Goal: Transaction & Acquisition: Book appointment/travel/reservation

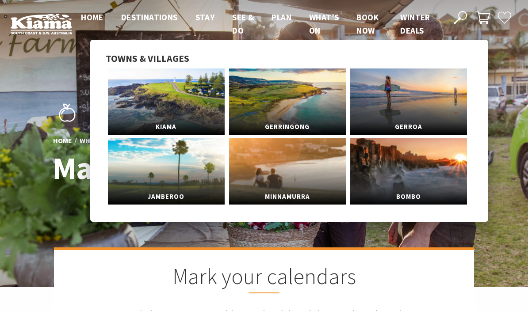
click at [151, 106] on link "Kiama" at bounding box center [166, 102] width 117 height 66
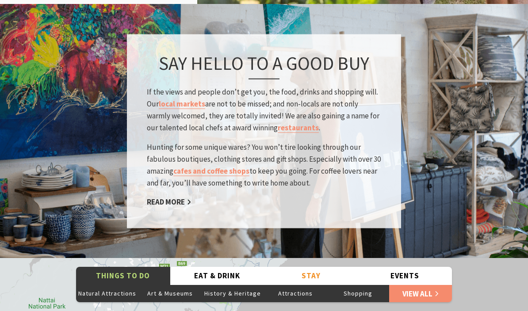
scroll to position [1392, 0]
click at [213, 166] on link "cafes and coffee shops" at bounding box center [211, 171] width 76 height 10
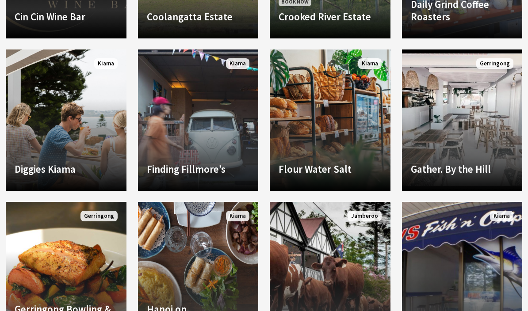
scroll to position [1031, 0]
click at [341, 163] on h4 "Flour Water Salt" at bounding box center [330, 169] width 103 height 12
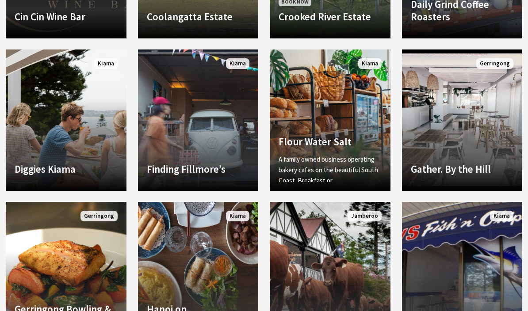
click at [316, 154] on p "A family owned business operating bakery cafes on the beautiful South Coast. Br…" at bounding box center [330, 170] width 103 height 32
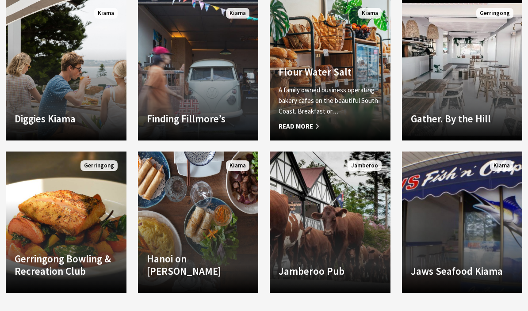
click at [303, 132] on span "Read More" at bounding box center [330, 126] width 103 height 11
click at [297, 141] on link "Another Image Used Flour Water Salt A family owned business operating bakery ca…" at bounding box center [330, 70] width 121 height 142
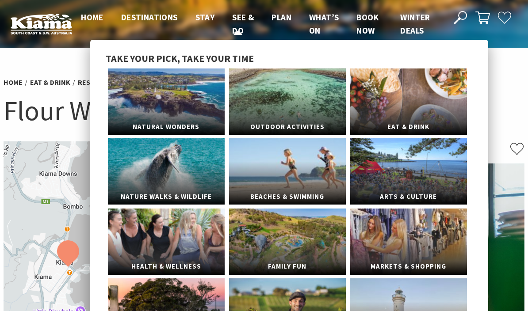
click at [240, 29] on span "See & Do" at bounding box center [243, 24] width 22 height 24
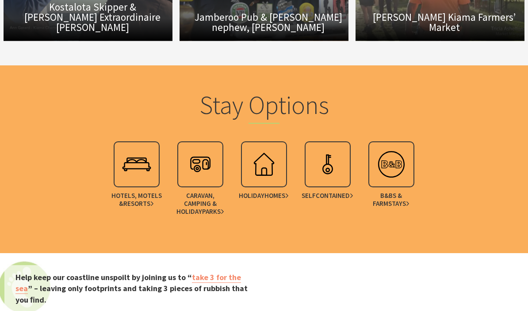
scroll to position [2602, 0]
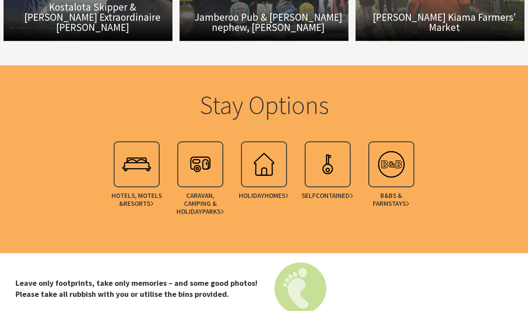
click at [261, 147] on img at bounding box center [263, 164] width 35 height 35
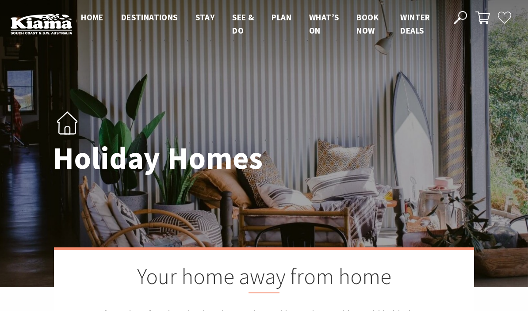
click at [92, 23] on link "Home" at bounding box center [92, 18] width 23 height 12
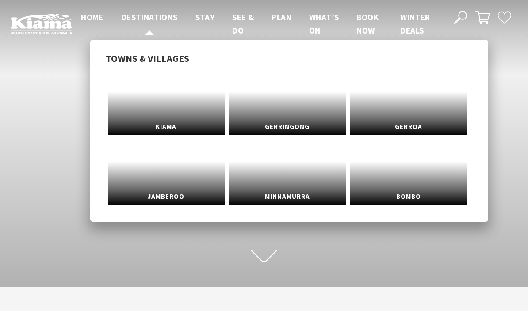
click at [148, 21] on span "Destinations" at bounding box center [149, 17] width 57 height 11
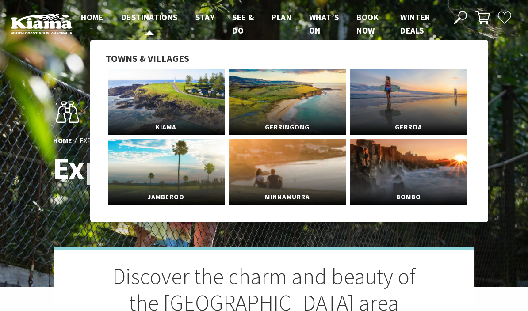
click at [150, 21] on span "Destinations" at bounding box center [149, 17] width 57 height 11
click at [173, 119] on span "Kiama" at bounding box center [166, 127] width 117 height 16
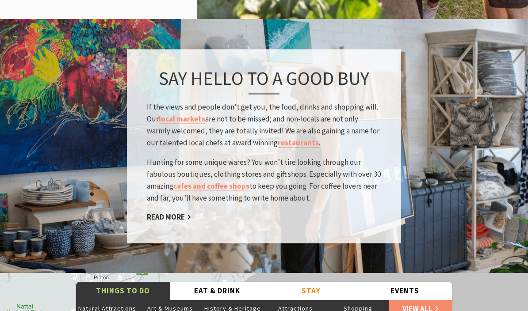
scroll to position [1377, 0]
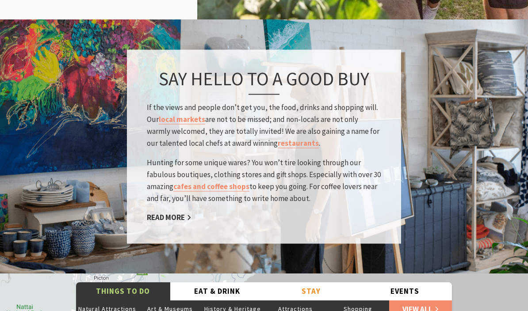
click at [208, 182] on link "cafes and coffee shops" at bounding box center [211, 187] width 76 height 10
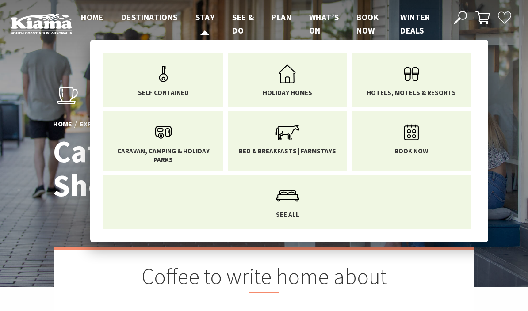
click at [204, 20] on span "Stay" at bounding box center [205, 17] width 19 height 11
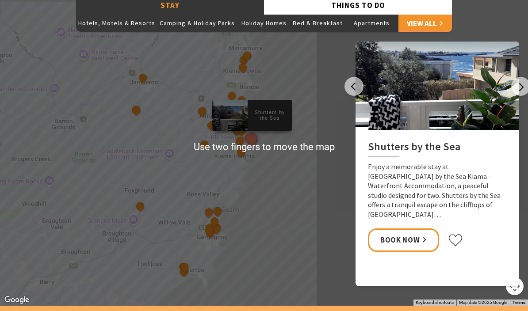
scroll to position [763, 0]
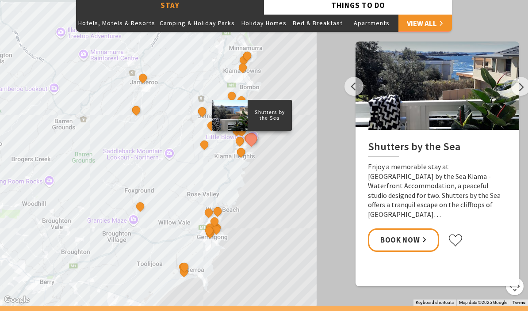
click at [401, 229] on link "Book Now" at bounding box center [403, 240] width 71 height 23
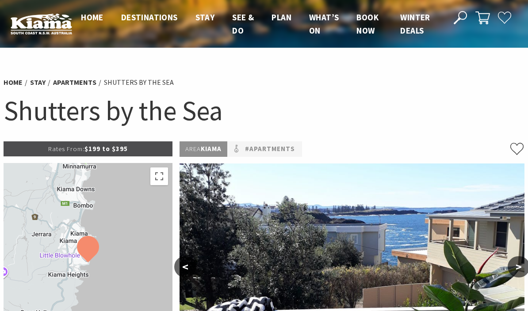
select select "3"
select select "2"
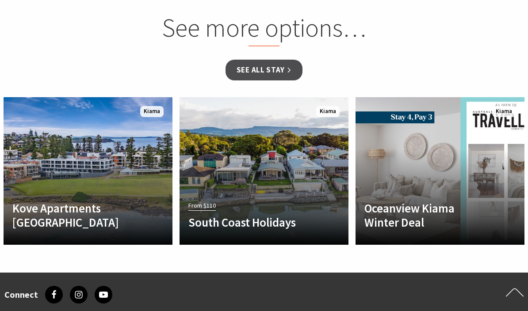
scroll to position [961, 0]
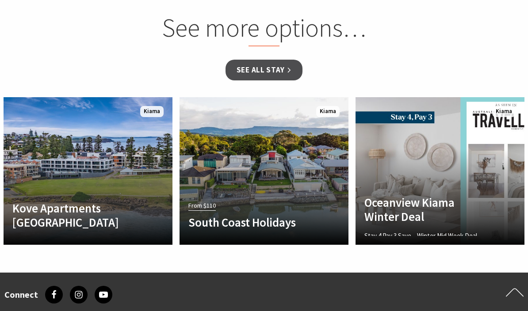
click at [439, 199] on div "Oceanview Kiama Winter Deal Stay 4 Pay 3 Save – Winter Mid Week Deal Save up to…" at bounding box center [428, 216] width 144 height 41
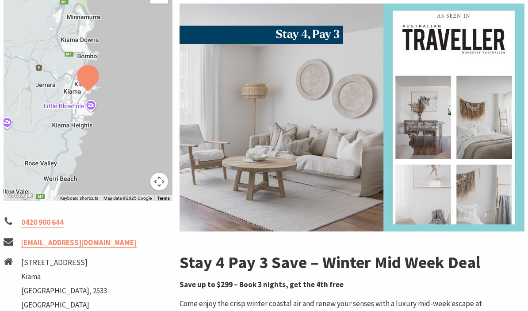
scroll to position [159, 0]
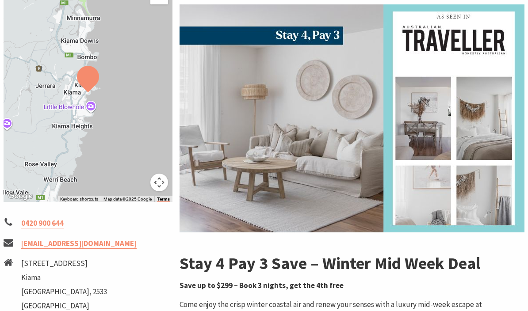
click at [343, 200] on img at bounding box center [352, 118] width 345 height 228
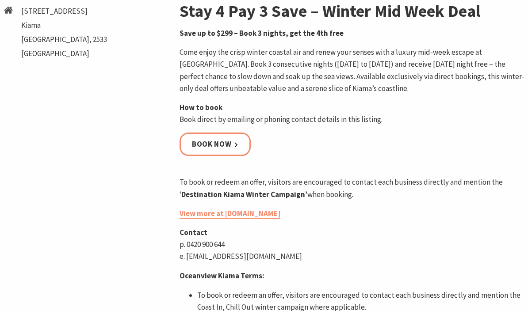
scroll to position [415, 0]
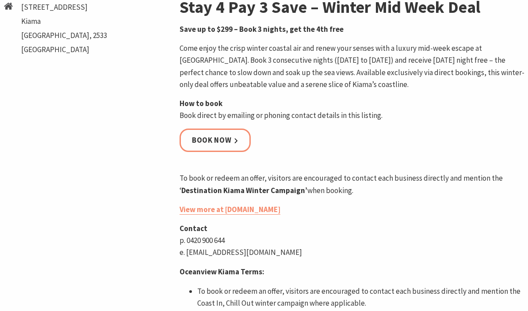
click at [254, 211] on link "View more at [DOMAIN_NAME]" at bounding box center [230, 210] width 101 height 10
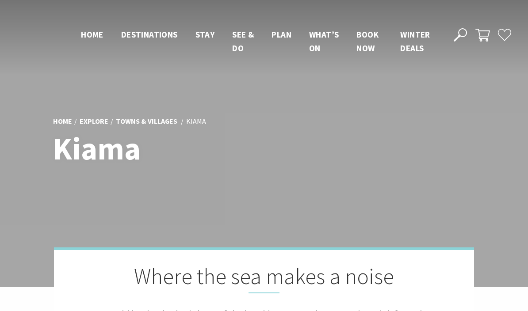
scroll to position [1308, 0]
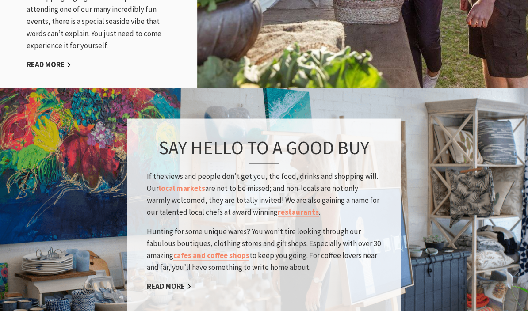
click at [300, 226] on p "Hunting for some unique wares? You won’t tire looking through our fabulous bout…" at bounding box center [264, 250] width 234 height 48
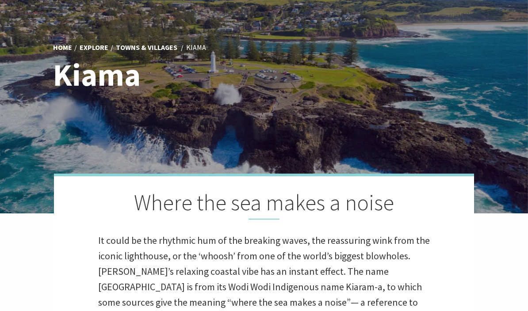
scroll to position [0, 0]
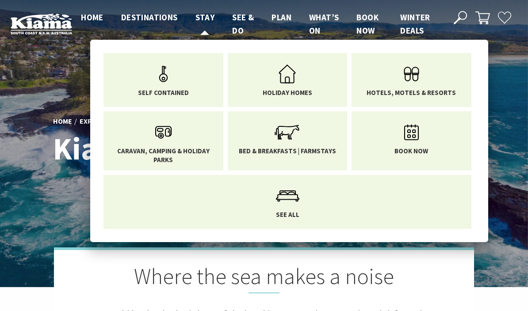
click at [155, 86] on icon "Main Menu" at bounding box center [163, 74] width 29 height 29
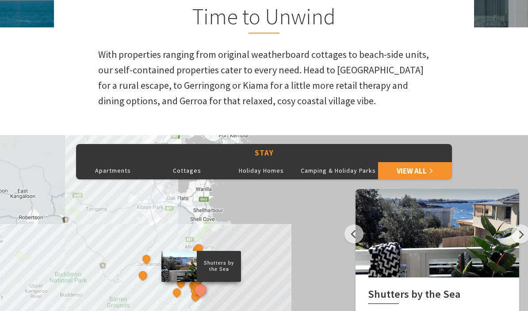
scroll to position [260, 0]
click at [409, 172] on link "View All" at bounding box center [415, 171] width 74 height 18
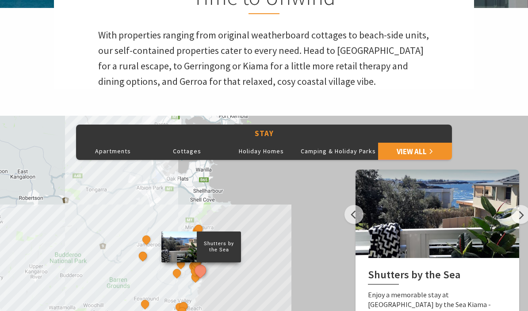
click at [413, 144] on link "View All" at bounding box center [415, 151] width 74 height 18
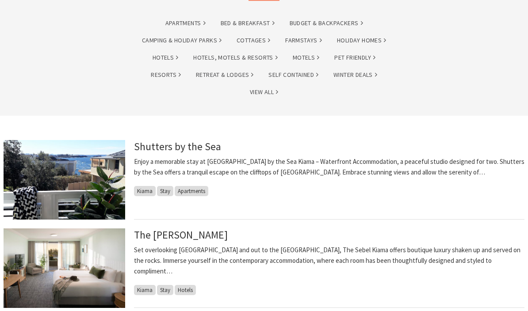
scroll to position [107, 0]
click at [99, 182] on img at bounding box center [65, 180] width 122 height 80
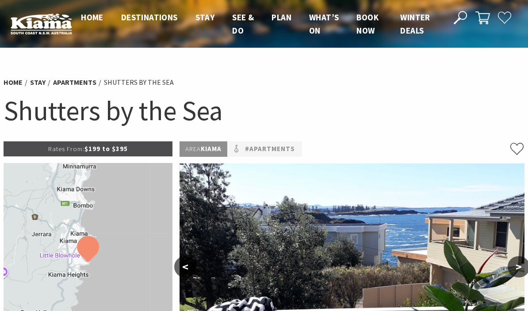
select select "3"
select select "2"
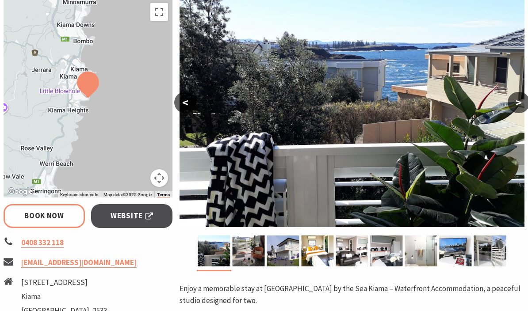
scroll to position [164, 0]
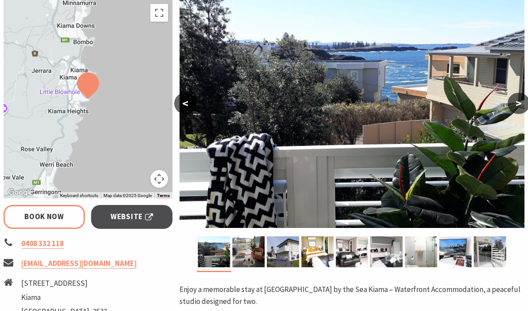
click at [516, 107] on button ">" at bounding box center [519, 103] width 22 height 21
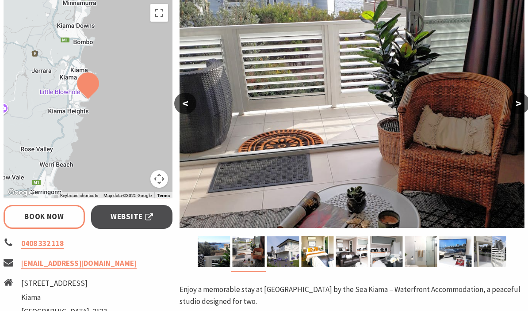
click at [516, 106] on button ">" at bounding box center [519, 103] width 22 height 21
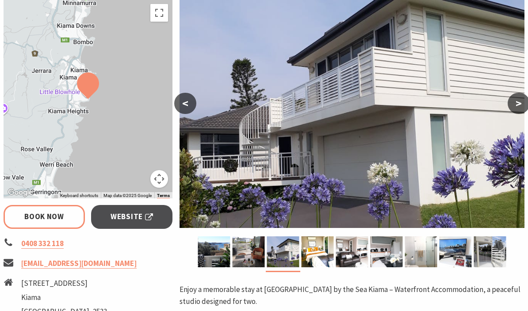
click at [522, 105] on button ">" at bounding box center [519, 103] width 22 height 21
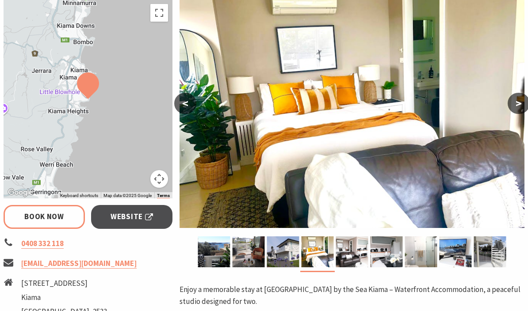
click at [517, 106] on button ">" at bounding box center [519, 103] width 22 height 21
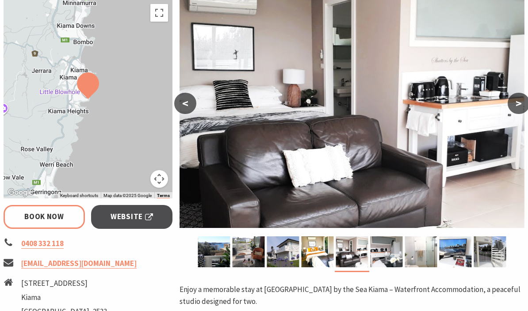
click at [522, 106] on button ">" at bounding box center [519, 103] width 22 height 21
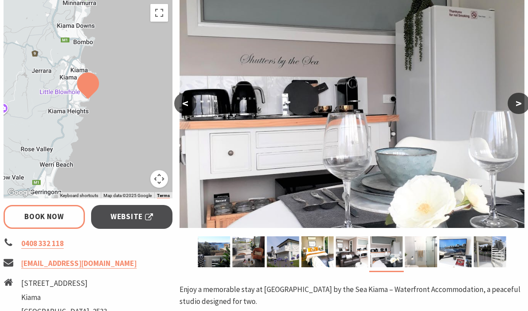
click at [518, 105] on button ">" at bounding box center [519, 103] width 22 height 21
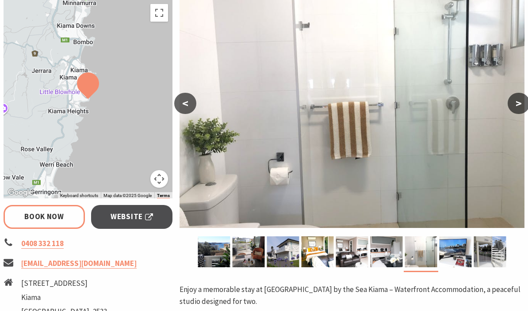
click at [518, 108] on button ">" at bounding box center [519, 103] width 22 height 21
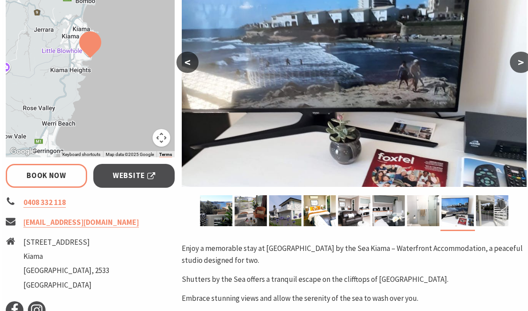
scroll to position [201, 0]
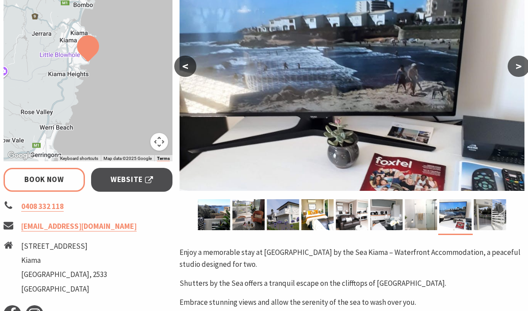
click at [125, 184] on span "Website" at bounding box center [132, 180] width 42 height 12
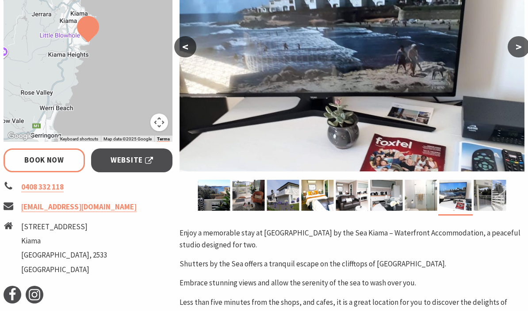
select select "3"
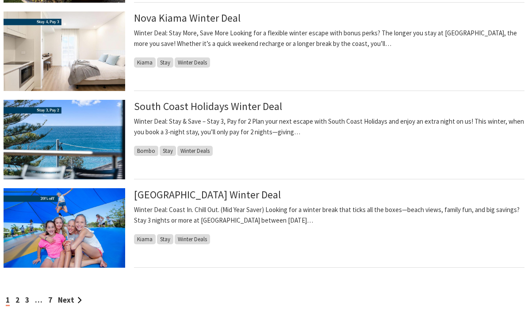
scroll to position [855, 0]
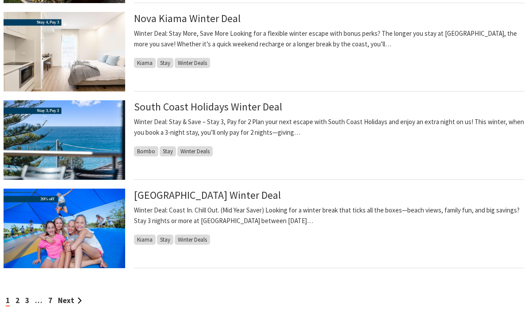
click at [69, 146] on img at bounding box center [65, 140] width 122 height 80
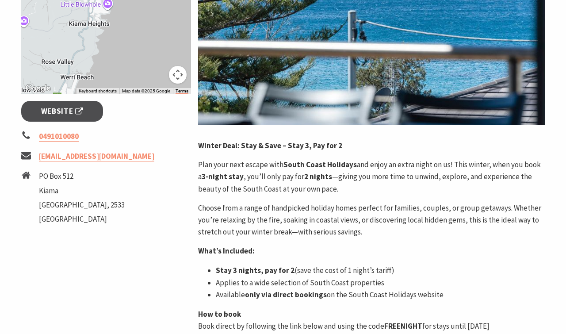
scroll to position [265, 0]
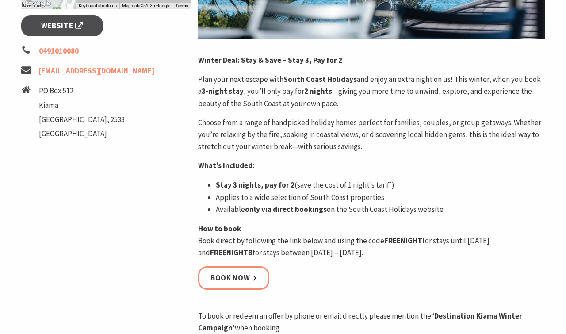
click at [229, 284] on link "Book now" at bounding box center [233, 277] width 71 height 23
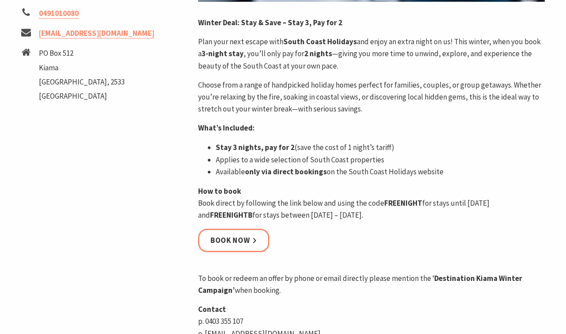
scroll to position [395, 0]
